Goal: Transaction & Acquisition: Purchase product/service

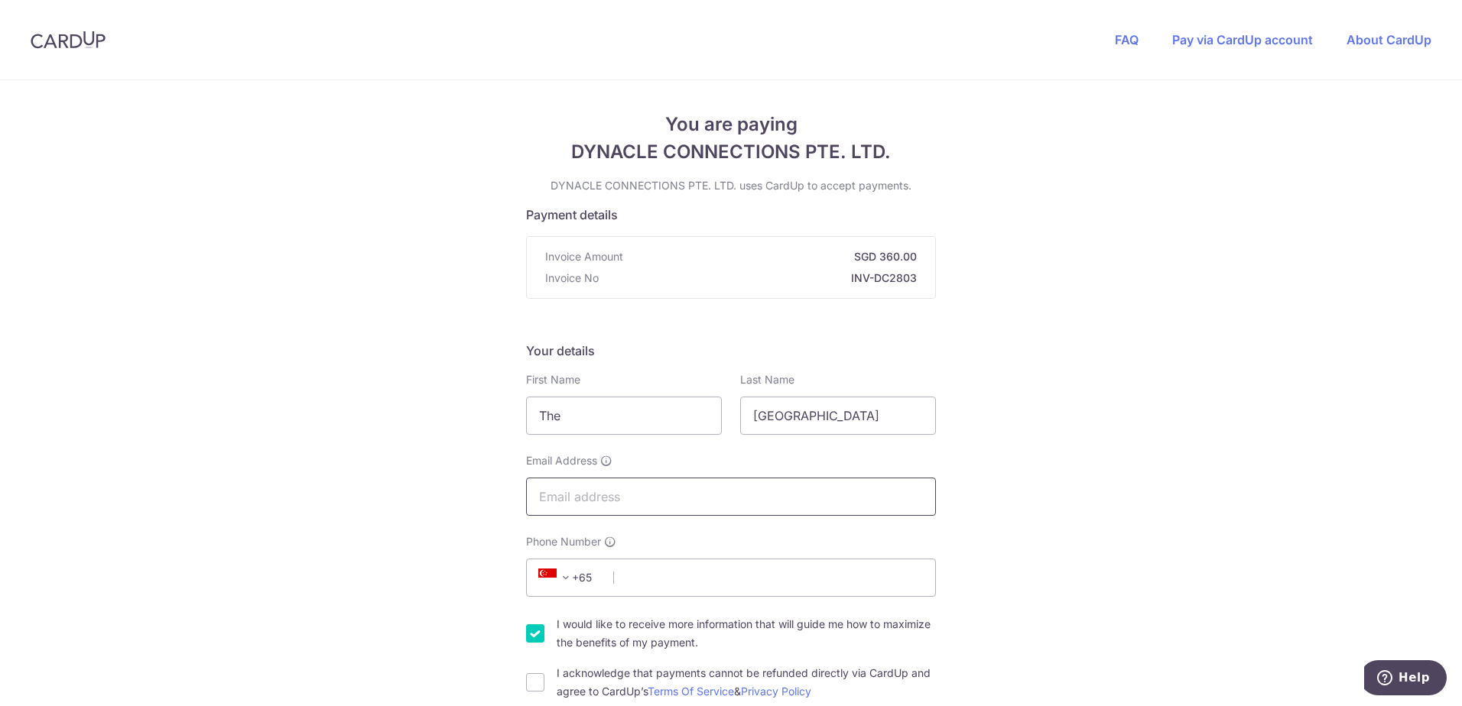
click at [573, 507] on input "Email Address" at bounding box center [731, 497] width 410 height 38
type input "[PERSON_NAME][EMAIL_ADDRESS][PERSON_NAME][DOMAIN_NAME]"
select select "61"
type input "266269590"
select select "AU"
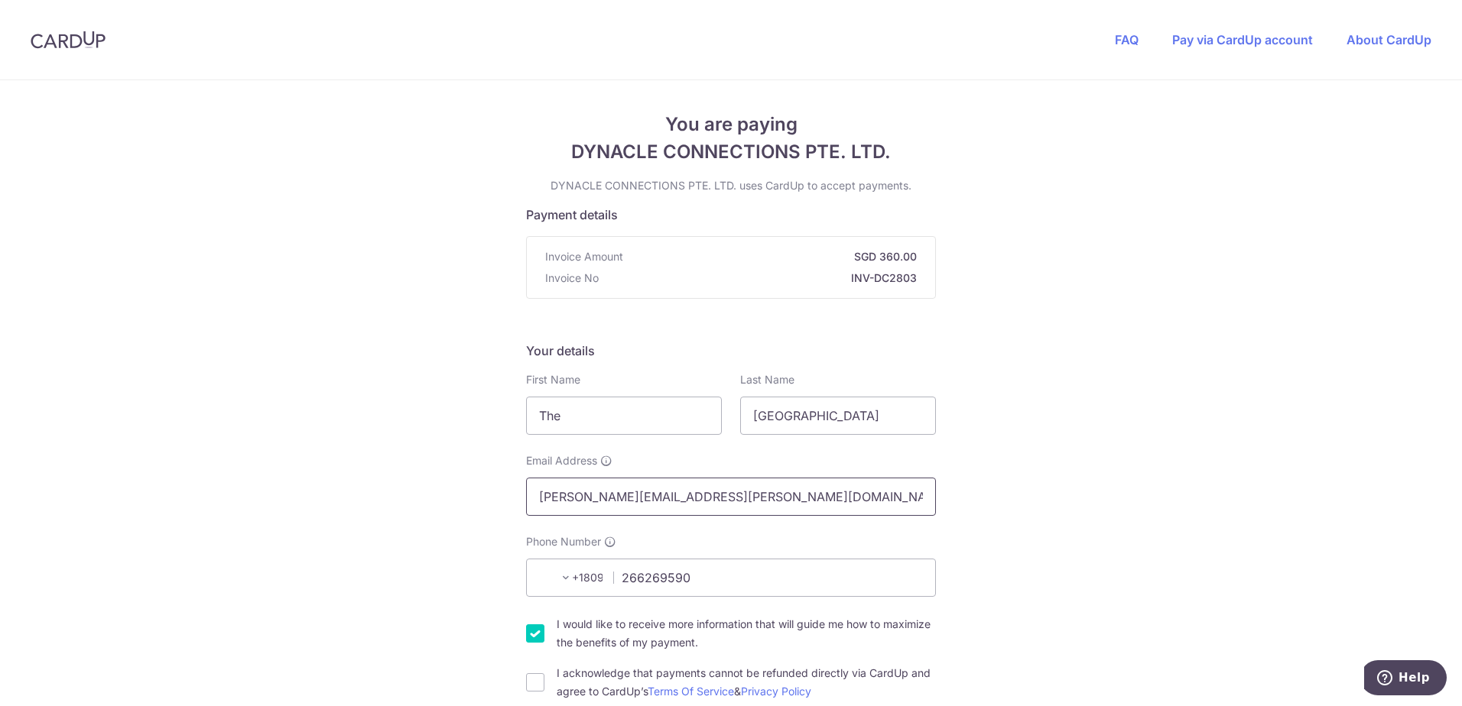
scroll to position [773, 0]
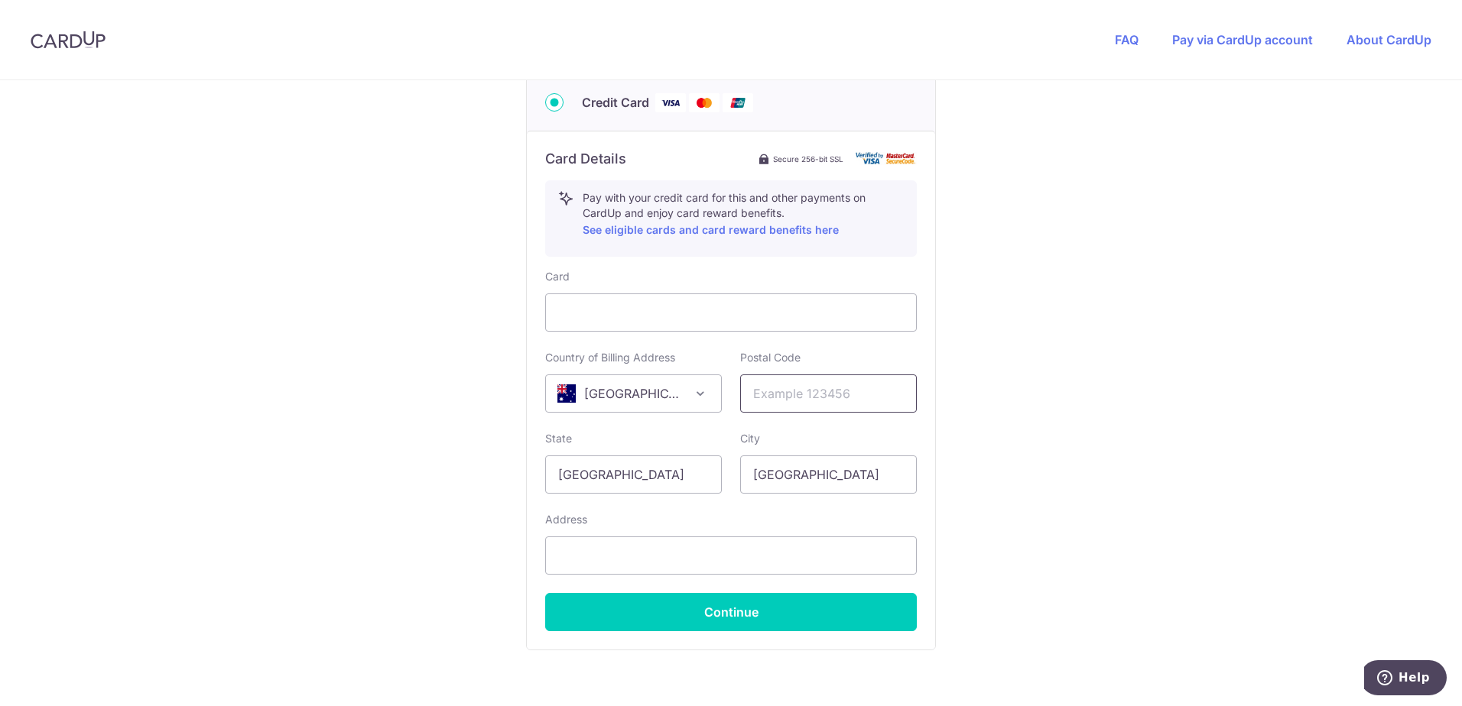
click at [787, 396] on input "text" at bounding box center [828, 394] width 177 height 38
type input "2480"
click at [625, 472] on input "[GEOGRAPHIC_DATA]" at bounding box center [633, 475] width 177 height 38
type input "S"
type input "[GEOGRAPHIC_DATA]"
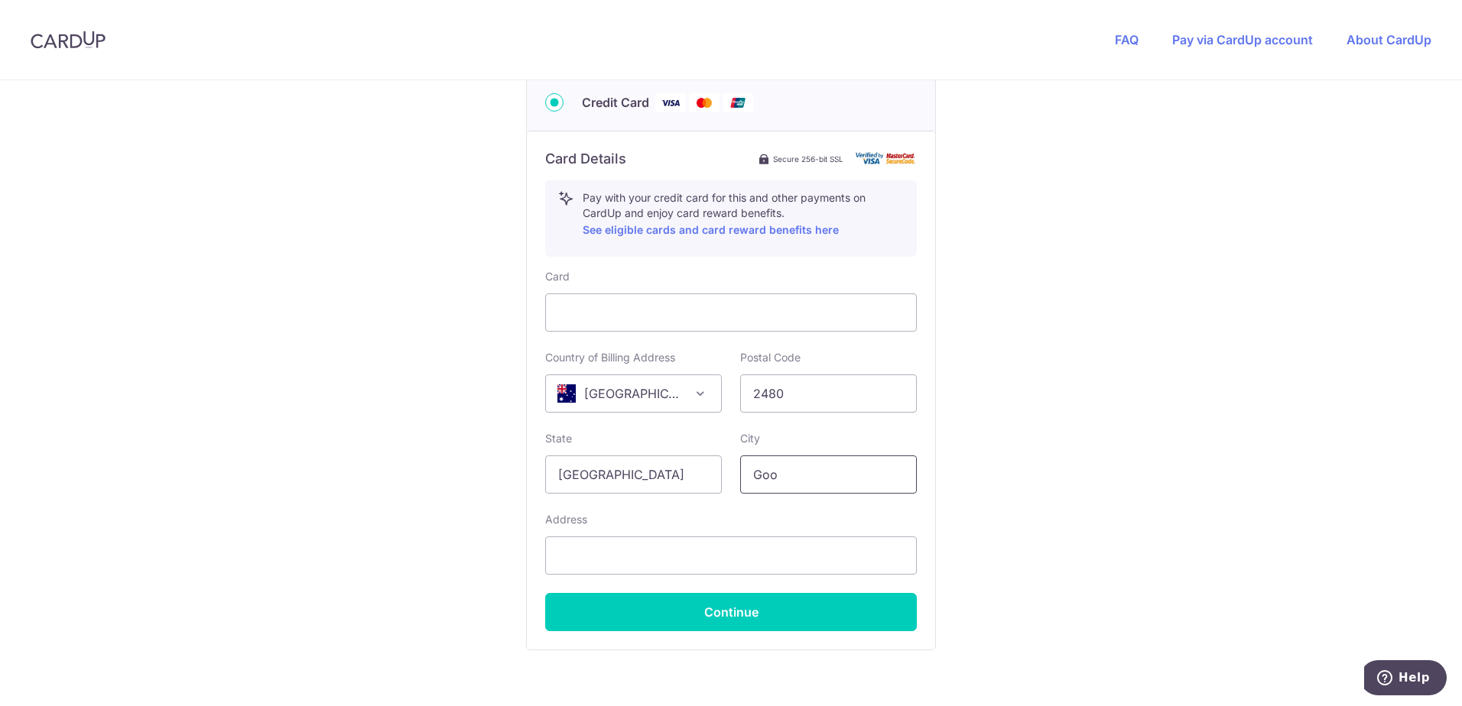
type input "Goo"
click button "Generate PayNow QR" at bounding box center [0, 0] width 0 height 0
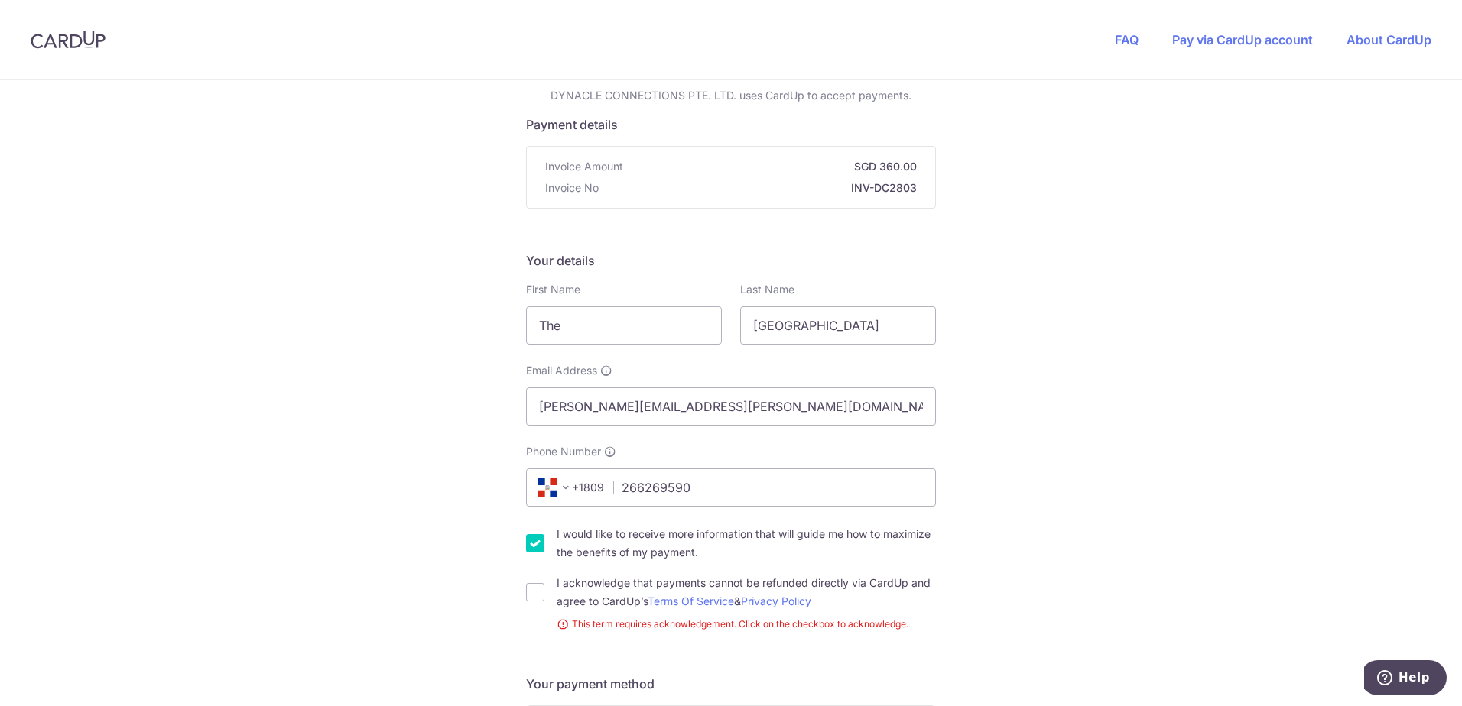
scroll to position [60, 0]
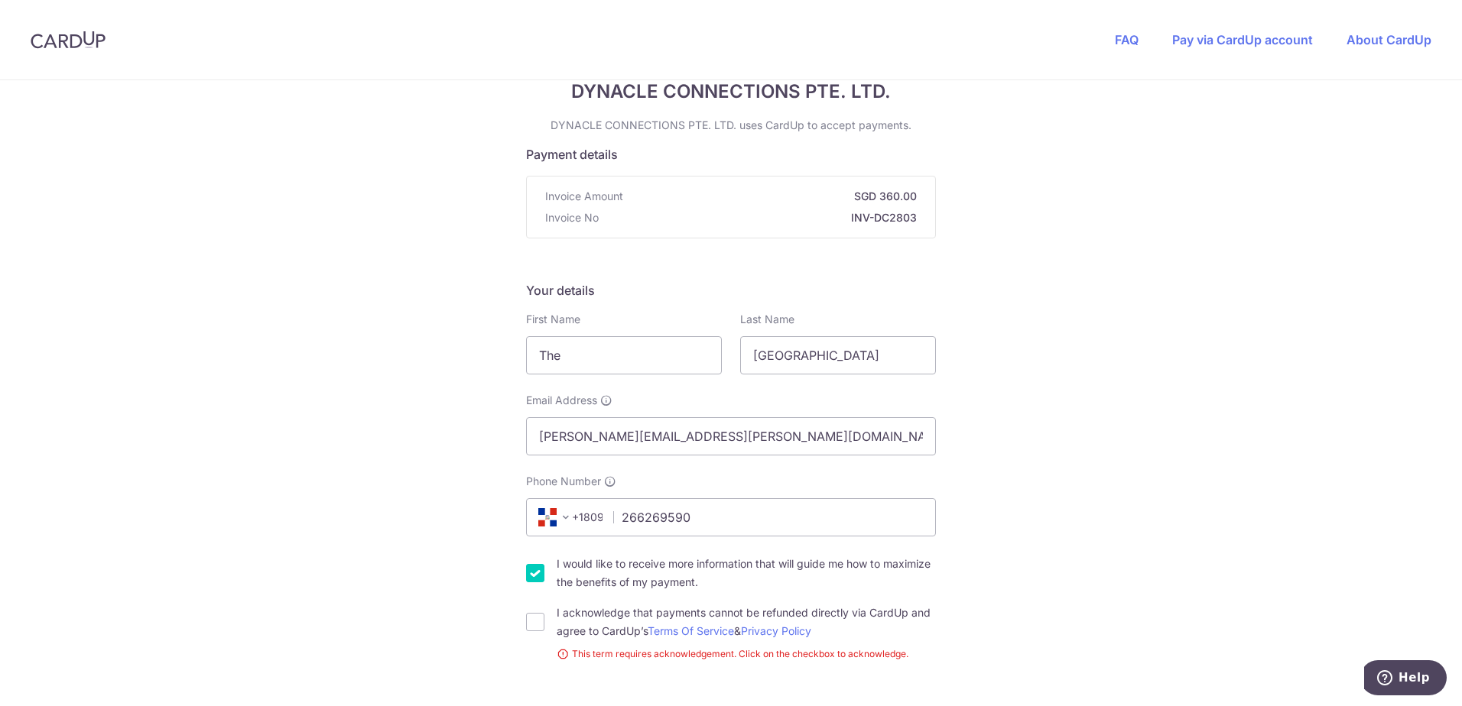
click at [560, 518] on span at bounding box center [565, 517] width 18 height 18
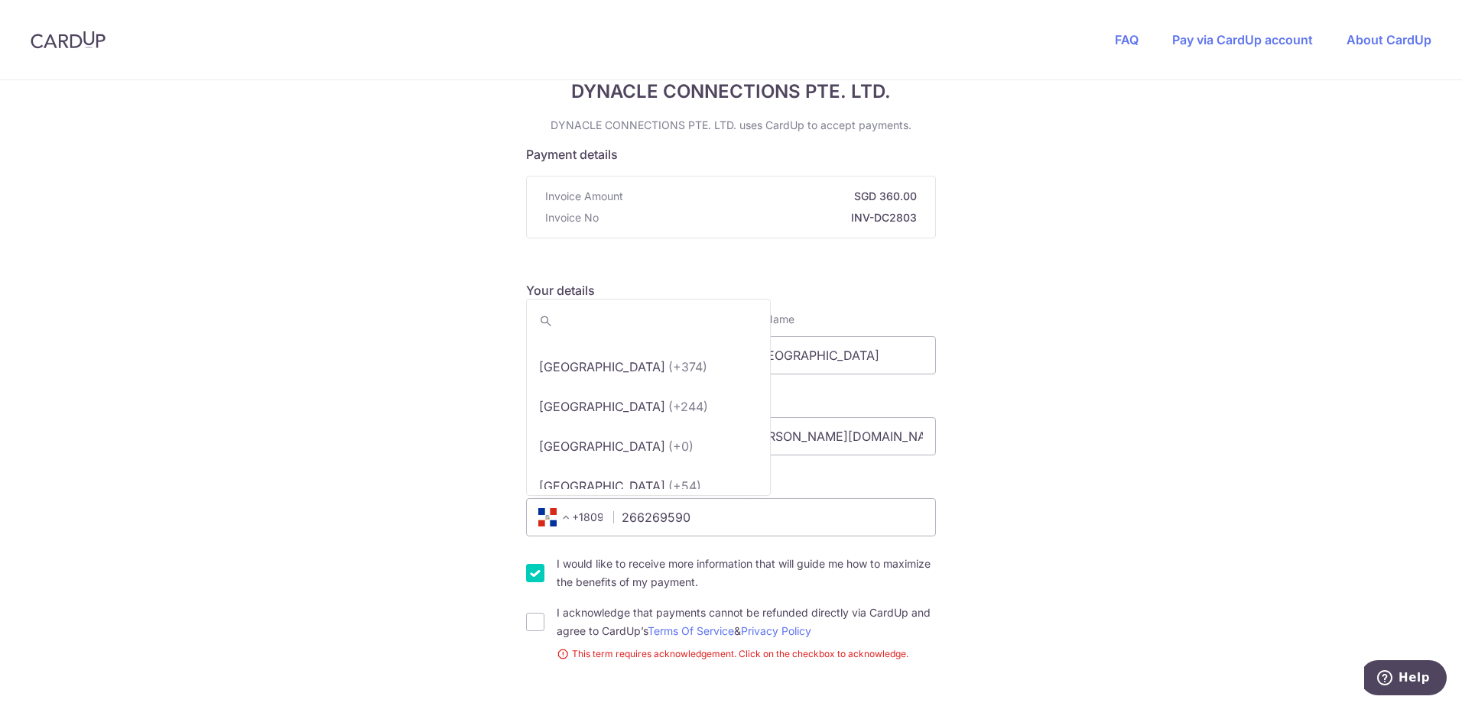
scroll to position [355, 0]
select select "13"
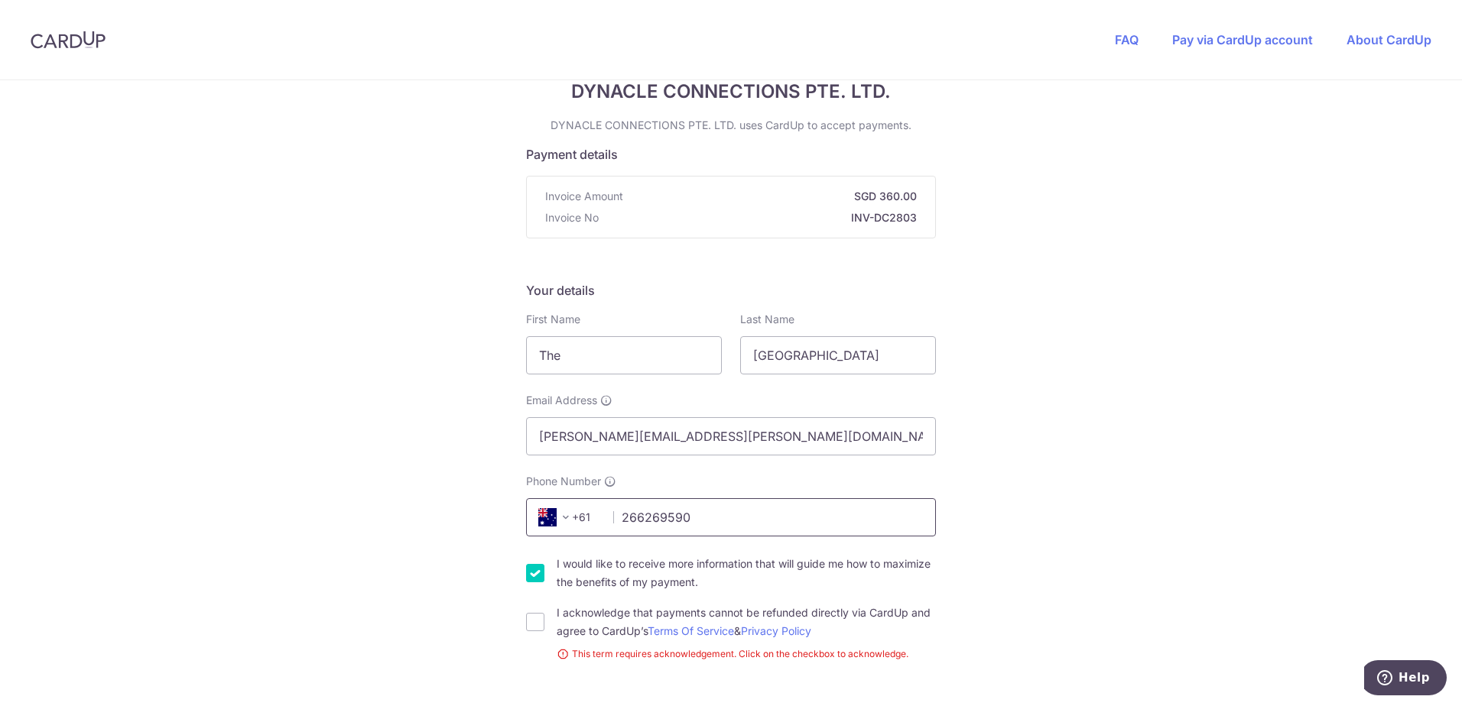
click at [686, 519] on input "266269590" at bounding box center [731, 517] width 410 height 38
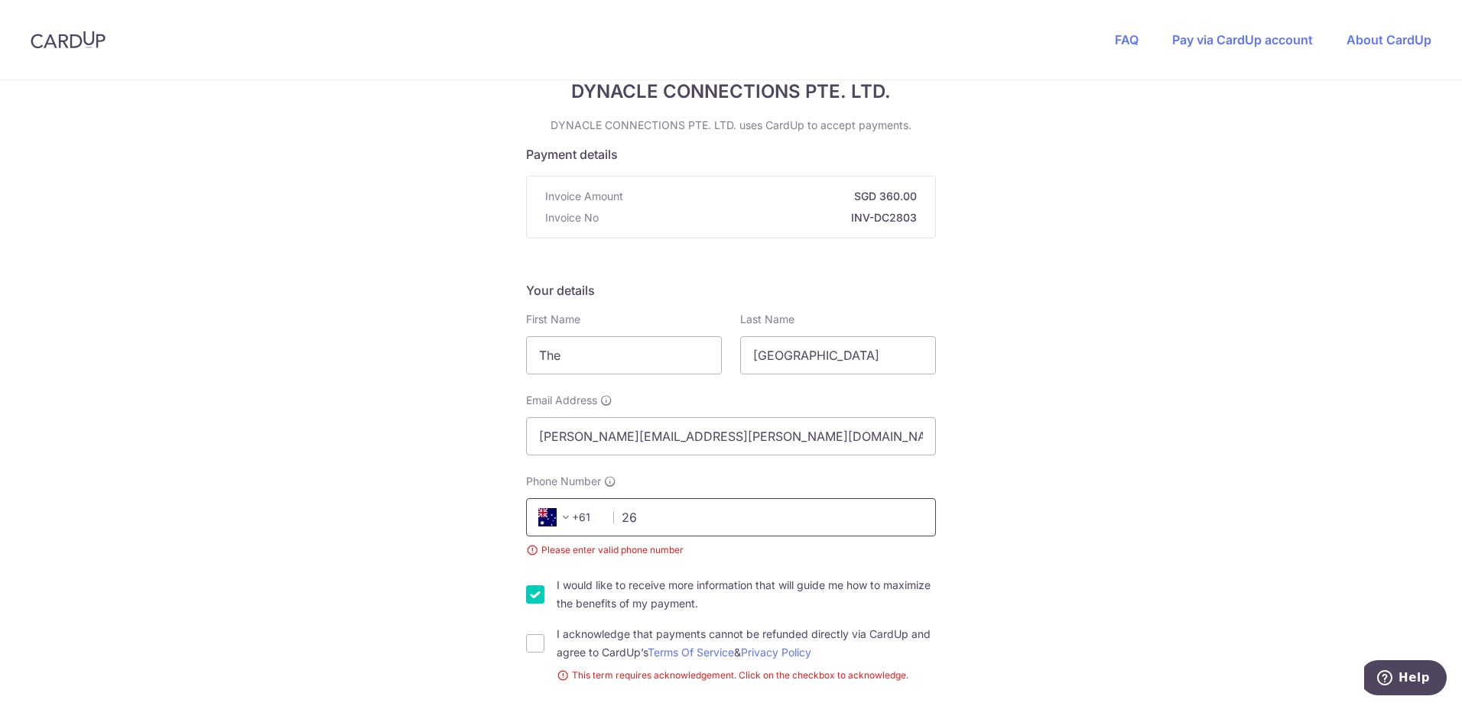
type input "2"
type input "0"
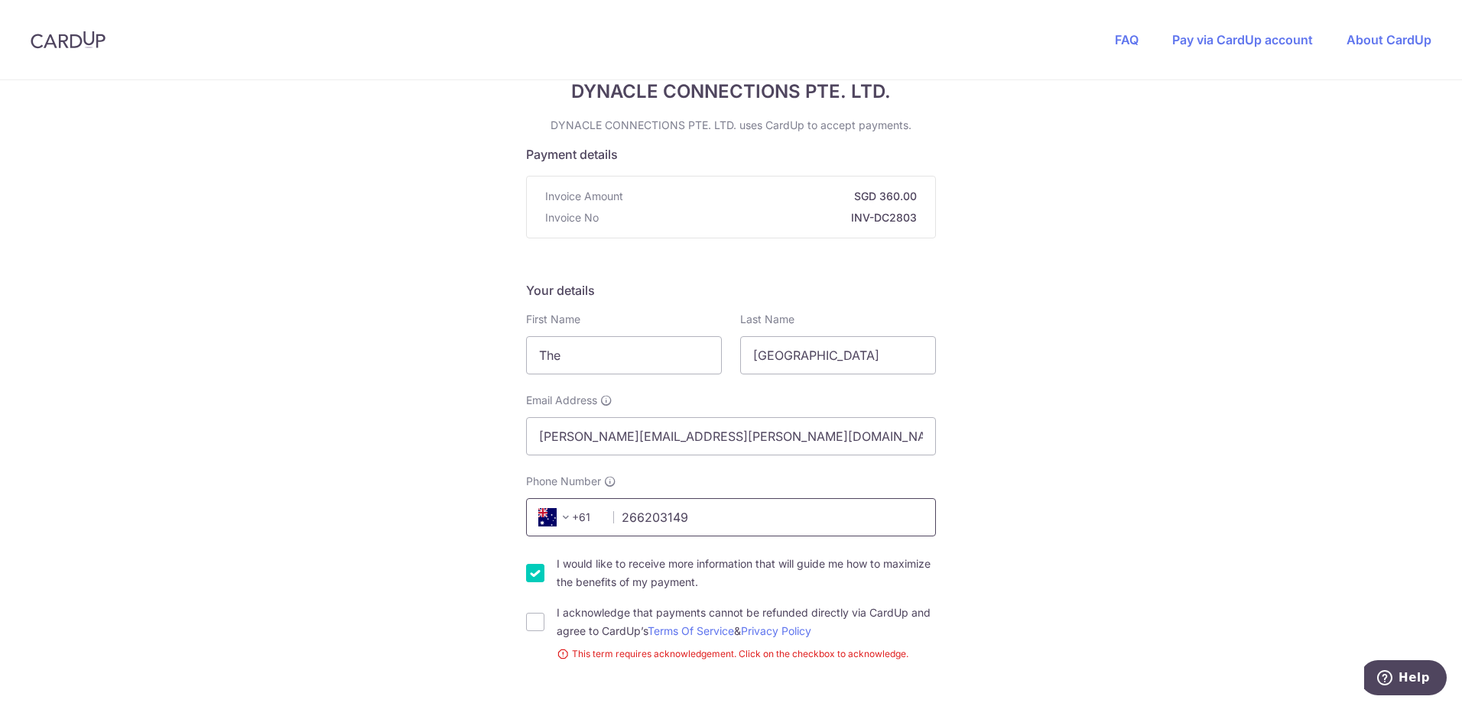
type input "266203149"
select select "61"
type input "Southern Cross Global Office,"
click at [581, 362] on input "The" at bounding box center [624, 355] width 196 height 38
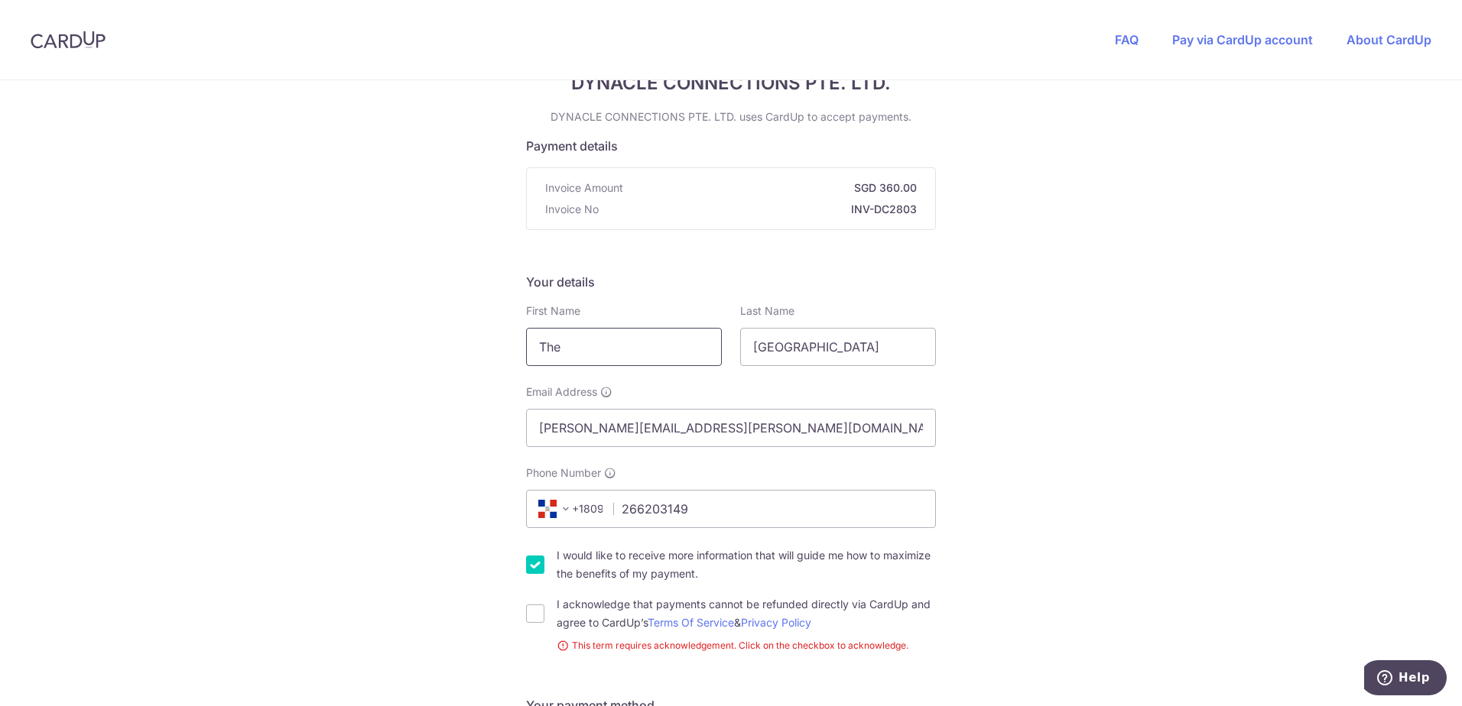
scroll to position [0, 0]
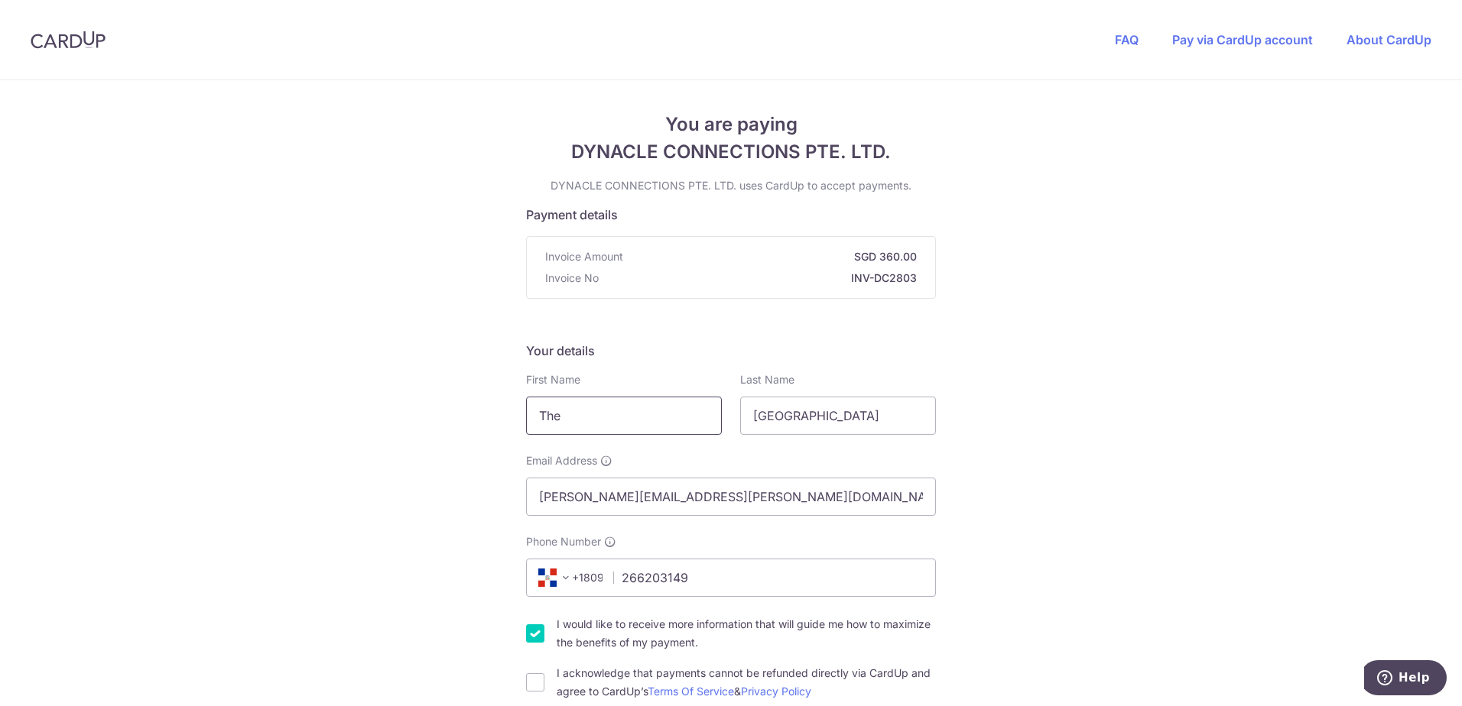
drag, startPoint x: 579, startPoint y: 417, endPoint x: 532, endPoint y: 417, distance: 46.6
click at [532, 417] on input "The" at bounding box center [624, 416] width 196 height 38
type input "[PERSON_NAME]"
type input "b"
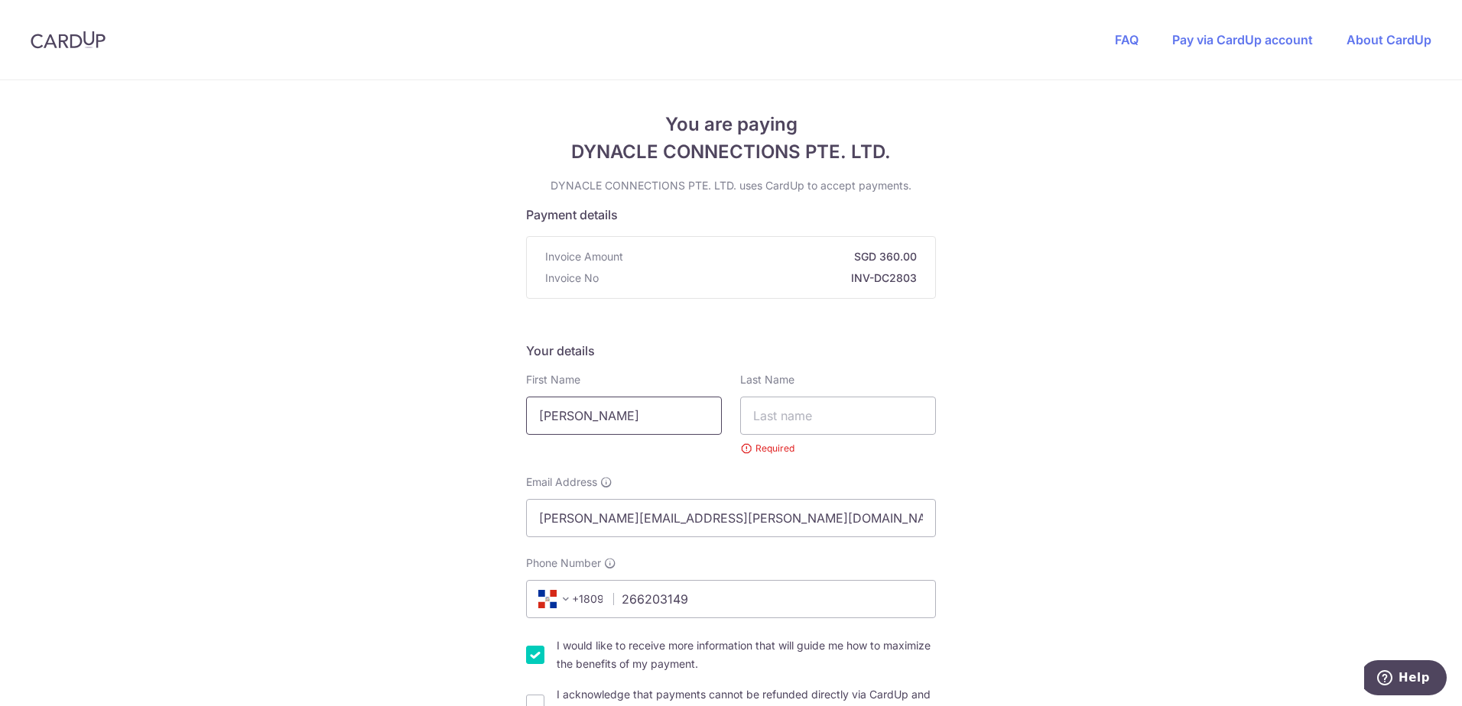
click at [594, 423] on input "[PERSON_NAME]" at bounding box center [624, 416] width 196 height 38
type input "N"
type input "Southern Cross"
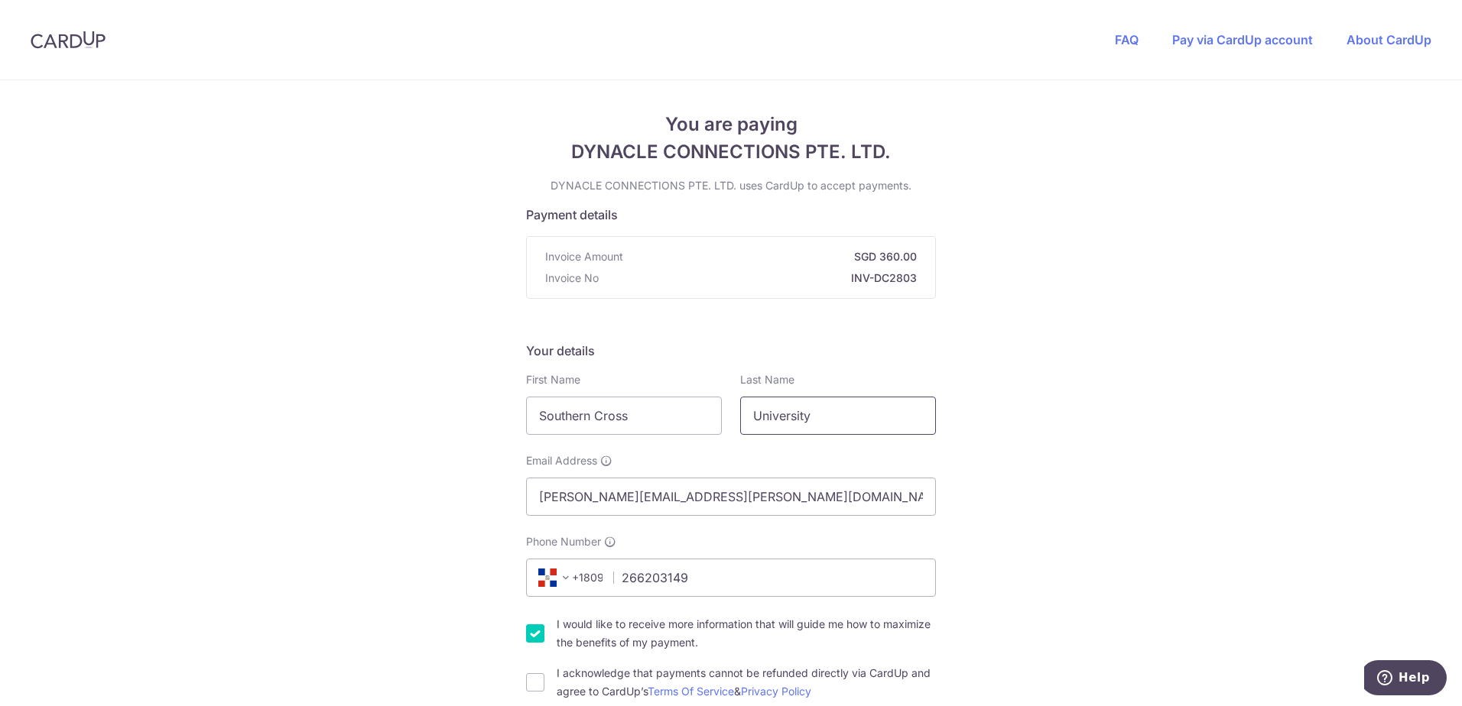
type input "University"
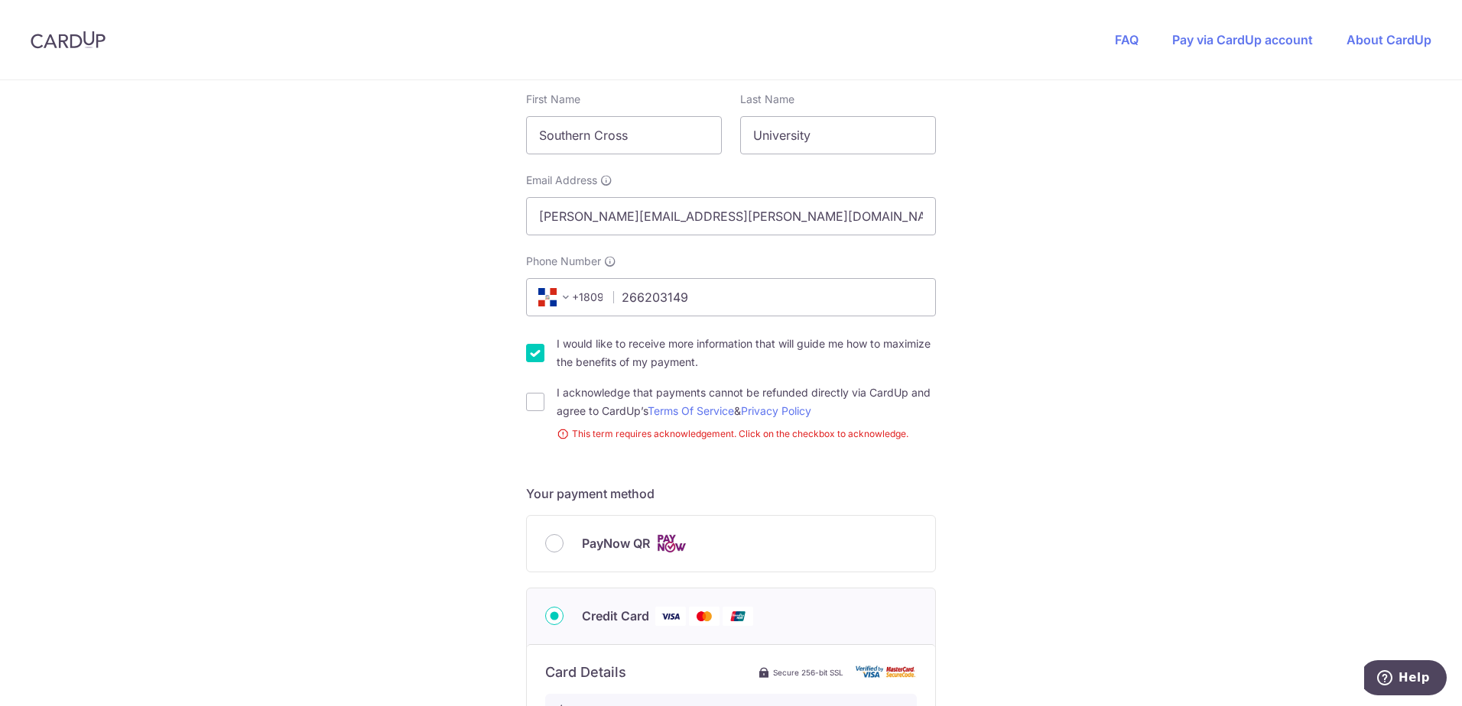
scroll to position [306, 0]
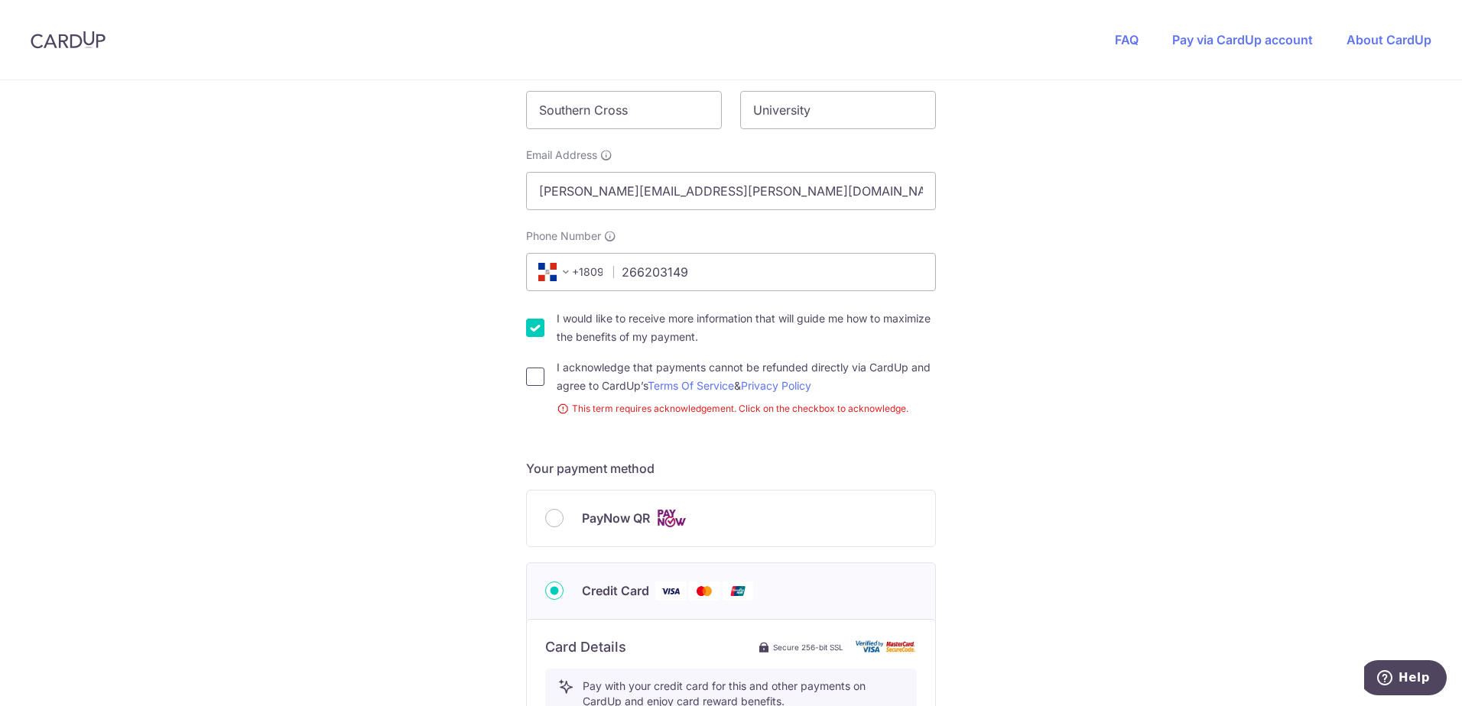
click at [529, 379] on input "I acknowledge that payments cannot be refunded directly via CardUp and agree to…" at bounding box center [535, 377] width 18 height 18
checkbox input "true"
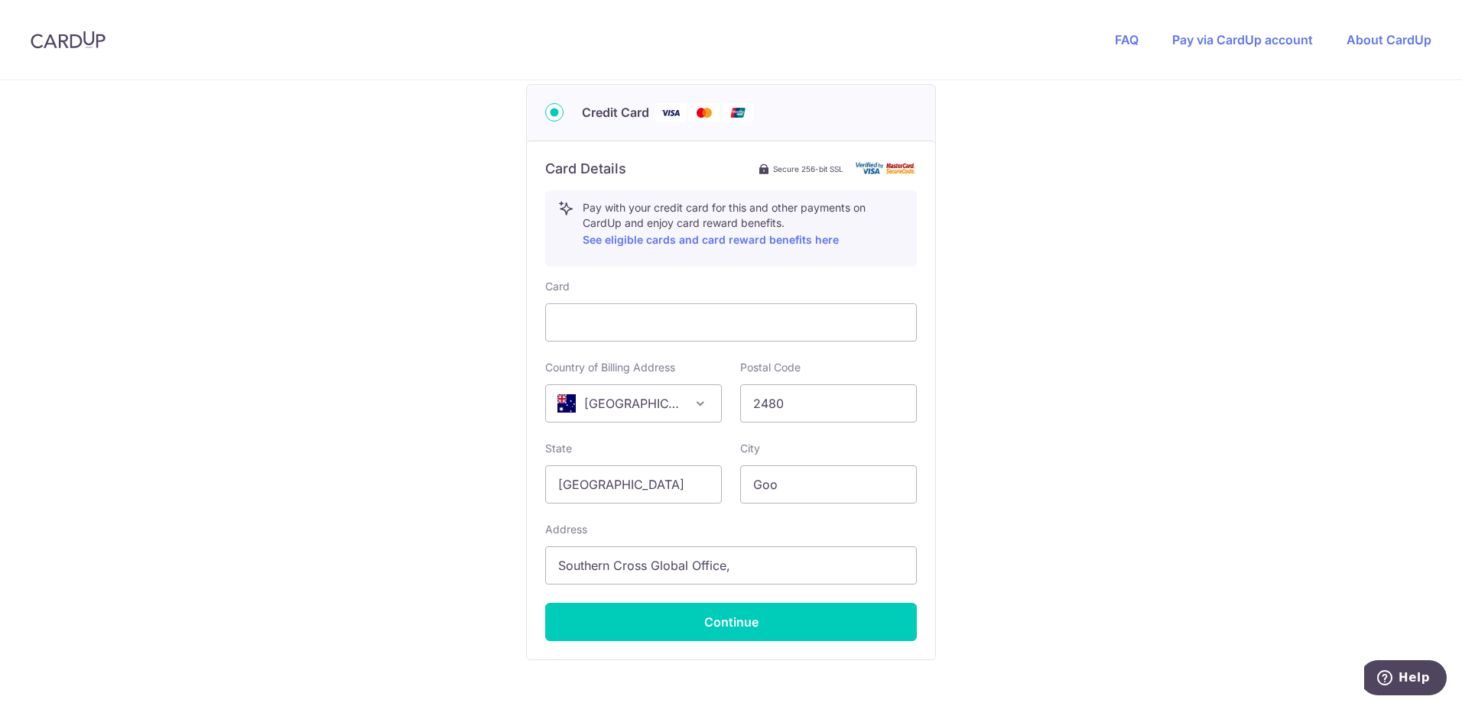
scroll to position [764, 0]
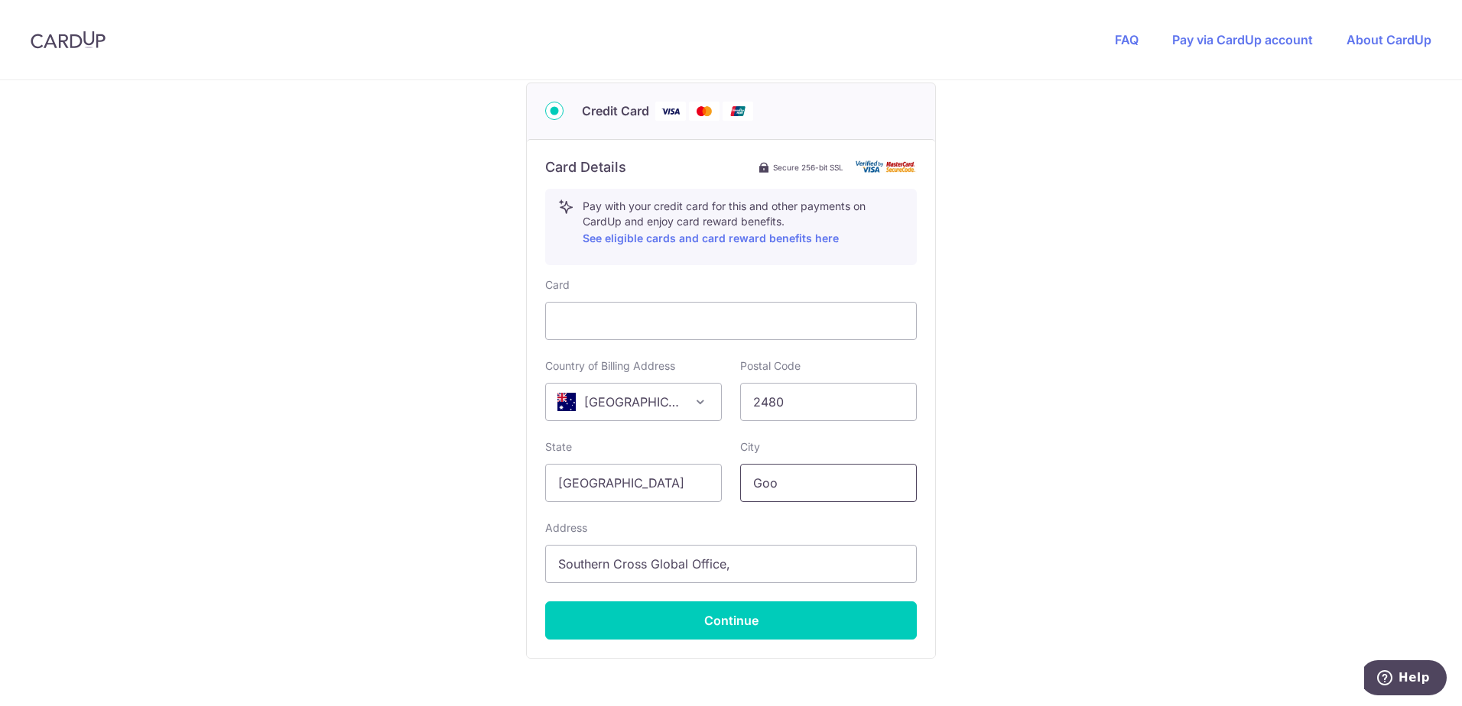
click at [788, 488] on input "Goo" at bounding box center [828, 483] width 177 height 38
type input "G"
type input "Lismore"
click at [748, 568] on input "Southern Cross Global Office," at bounding box center [731, 564] width 372 height 38
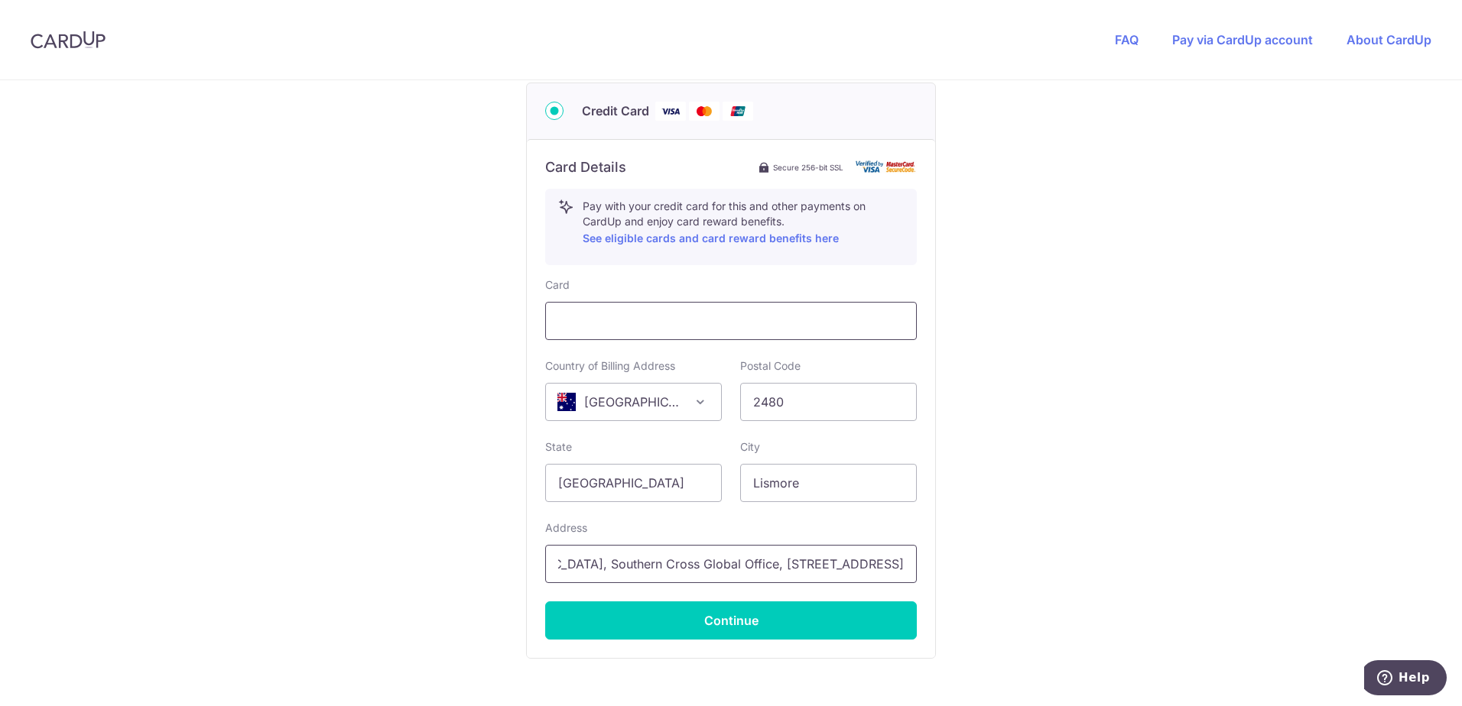
type input "[GEOGRAPHIC_DATA], Southern Cross Global Office, [STREET_ADDRESS]"
click at [601, 488] on input "[GEOGRAPHIC_DATA]" at bounding box center [633, 483] width 177 height 38
click at [1006, 290] on div "You are paying DYNACLE CONNECTIONS PTE. LTD. DYNACLE CONNECTIONS PTE. LTD. uses…" at bounding box center [731, 61] width 1462 height 1491
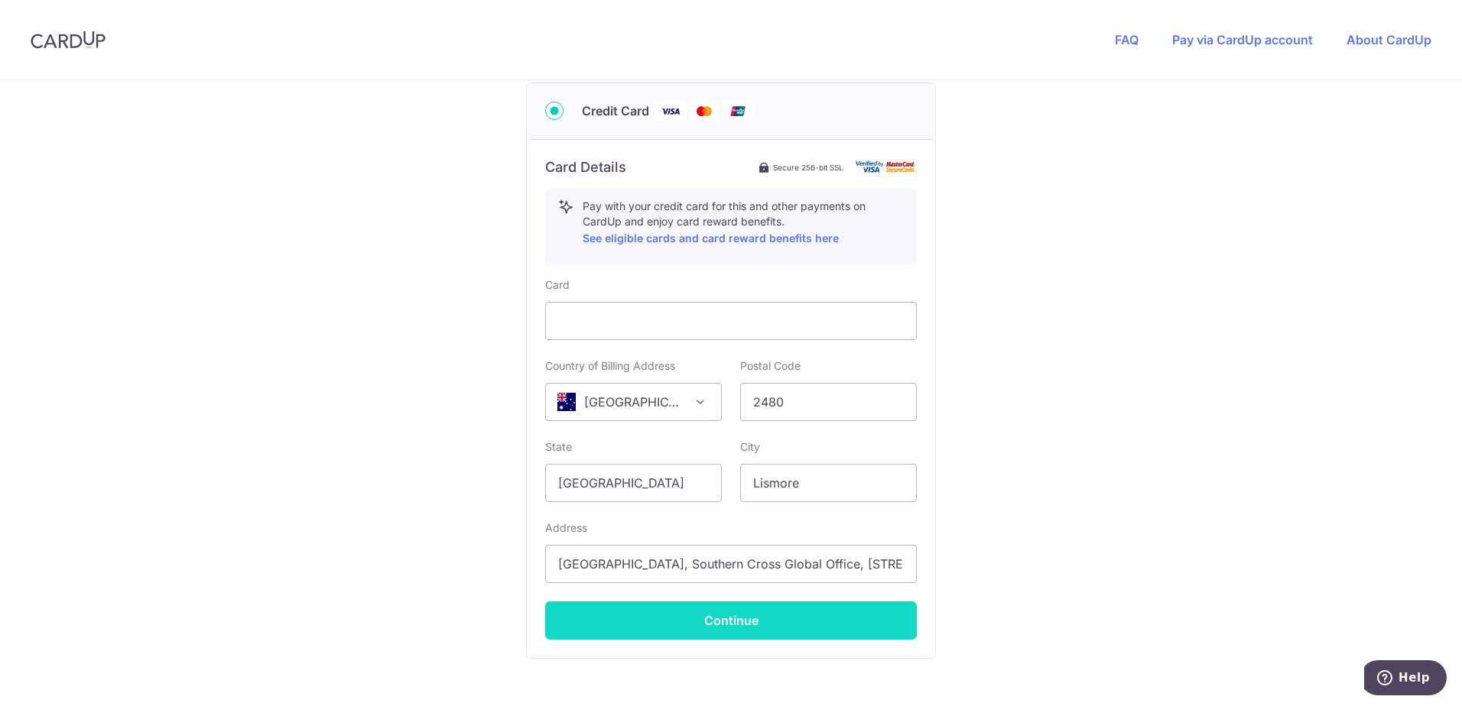
click at [725, 620] on button "Continue" at bounding box center [731, 621] width 372 height 38
type input "**** 4715"
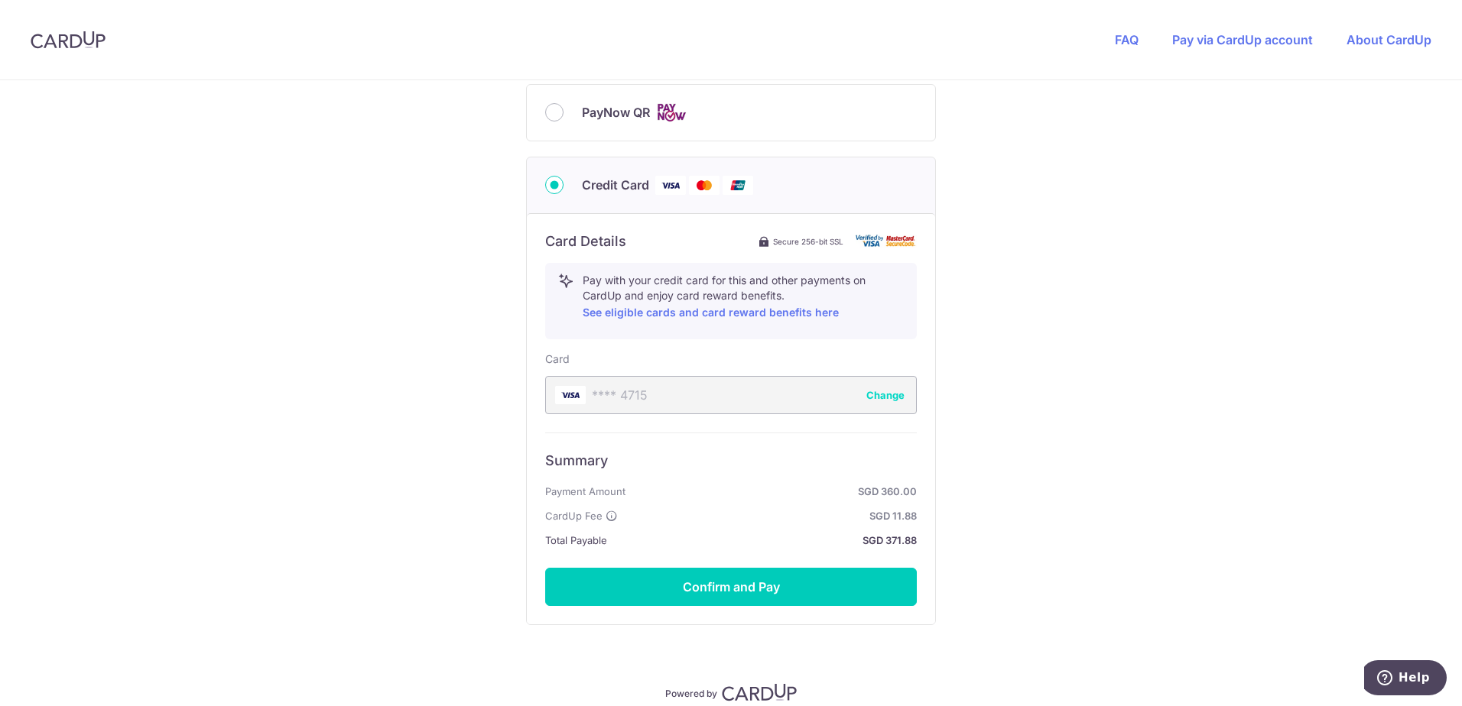
scroll to position [758, 0]
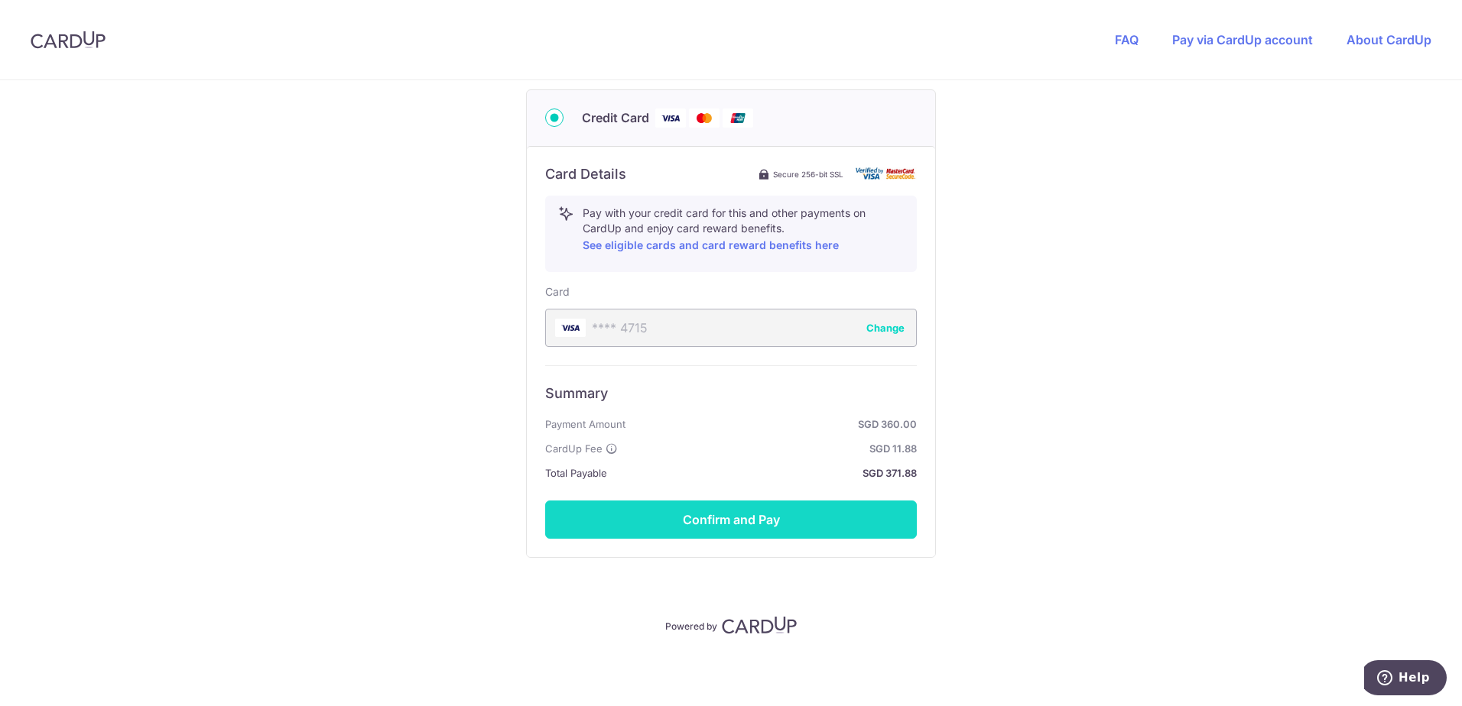
click at [747, 520] on button "Confirm and Pay" at bounding box center [731, 520] width 372 height 38
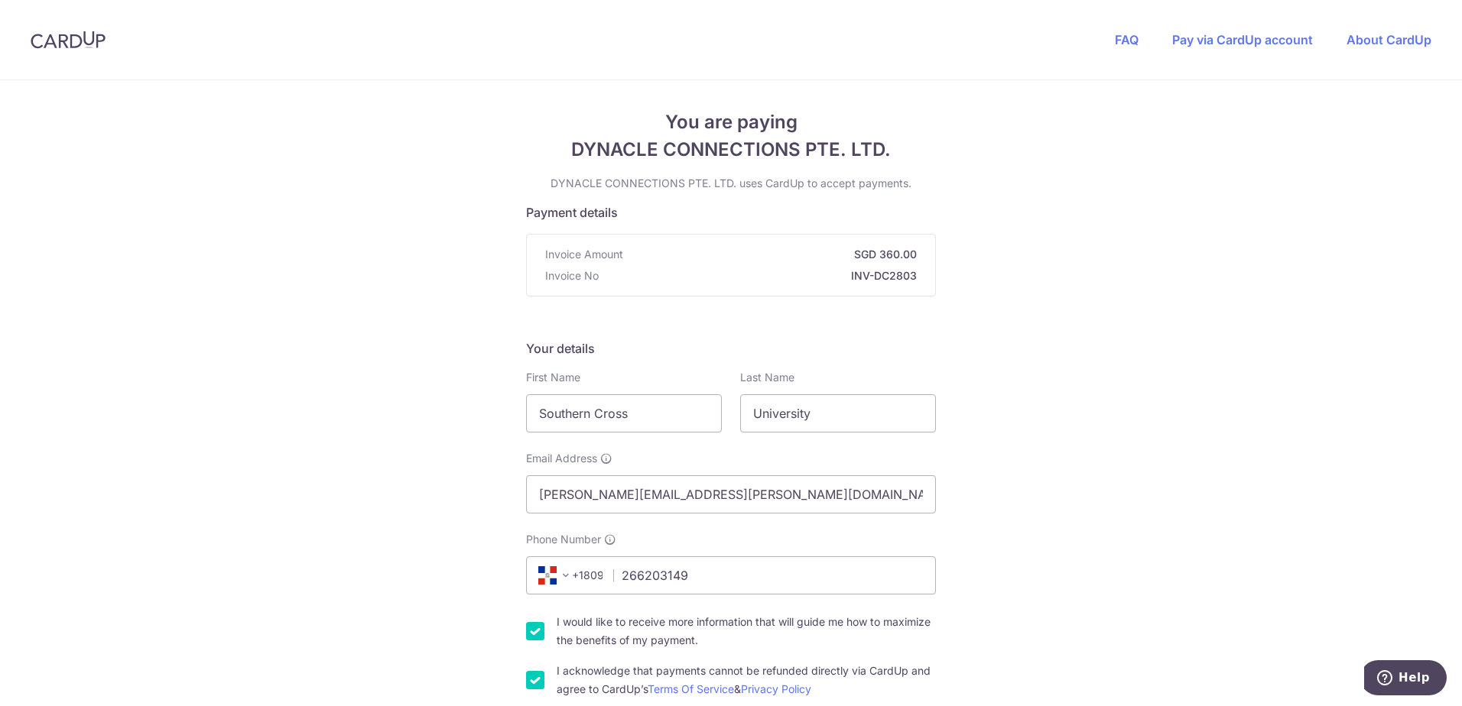
scroll to position [0, 0]
